Goal: Transaction & Acquisition: Purchase product/service

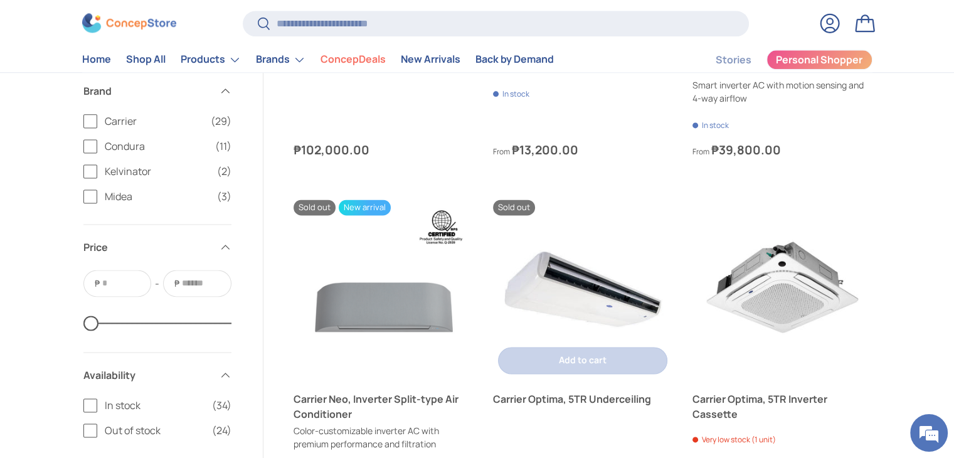
scroll to position [1693, 0]
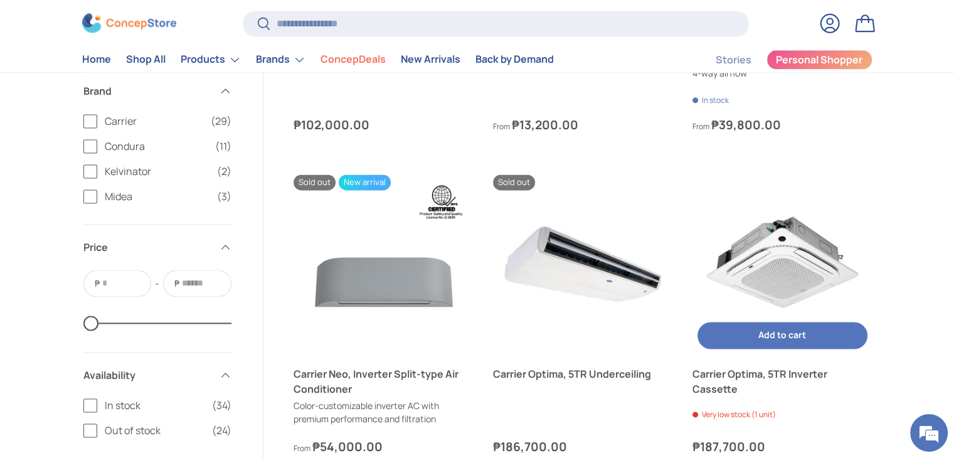
click at [805, 261] on img "Carrier Optima, 5TR Inverter Cassette" at bounding box center [781, 263] width 179 height 179
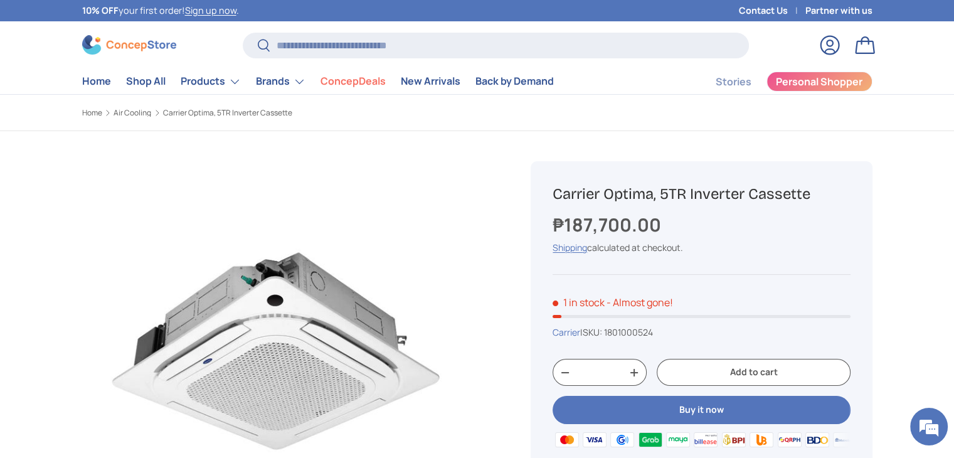
click at [721, 236] on div "₱187,700.00" at bounding box center [700, 224] width 297 height 27
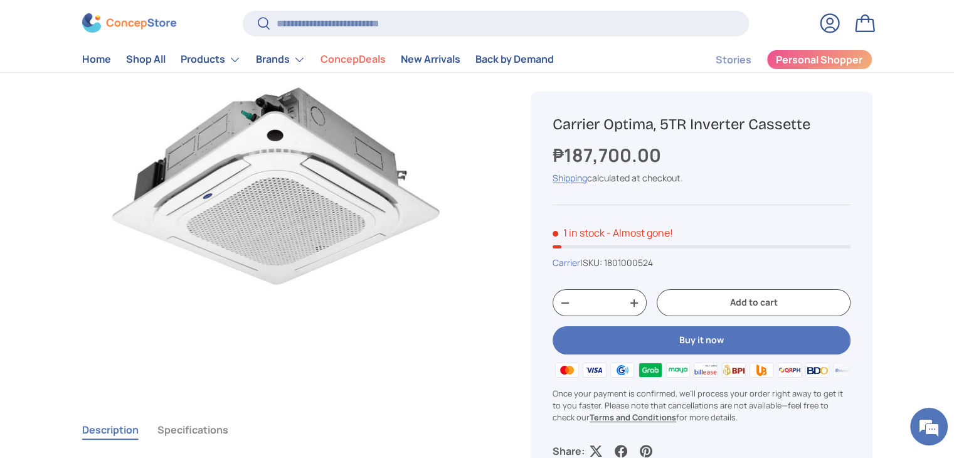
scroll to position [125, 0]
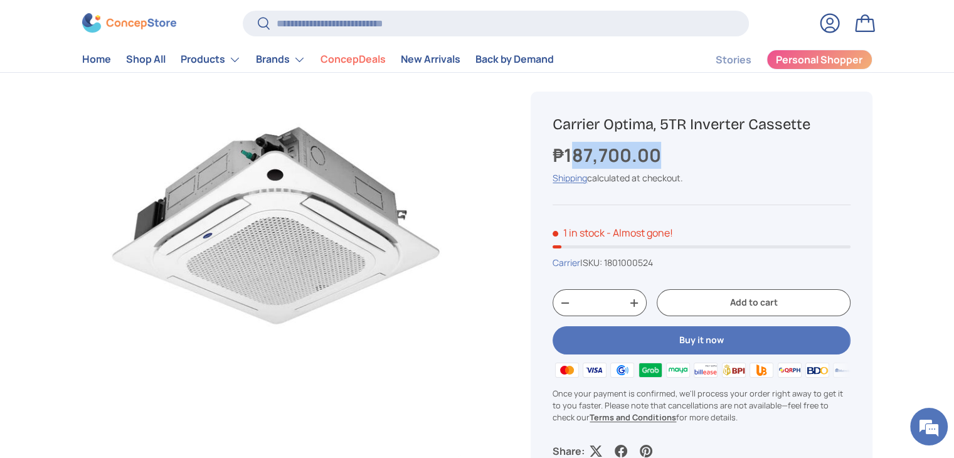
drag, startPoint x: 670, startPoint y: 145, endPoint x: 550, endPoint y: 135, distance: 120.2
click at [574, 148] on div "₱187,700.00" at bounding box center [700, 155] width 297 height 27
